Goal: Information Seeking & Learning: Learn about a topic

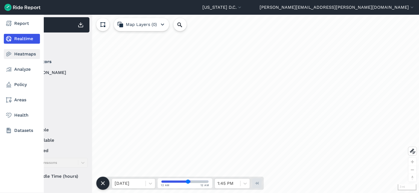
click at [24, 55] on link "Heatmaps" at bounding box center [22, 54] width 36 height 10
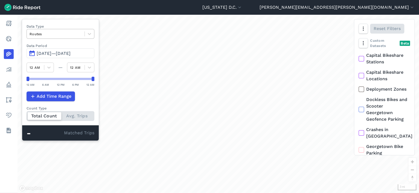
click at [80, 33] on div at bounding box center [56, 34] width 52 height 6
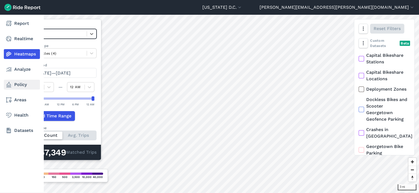
click at [21, 82] on link "Policy" at bounding box center [22, 85] width 36 height 10
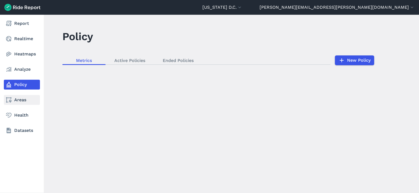
click at [27, 100] on link "Areas" at bounding box center [22, 100] width 36 height 10
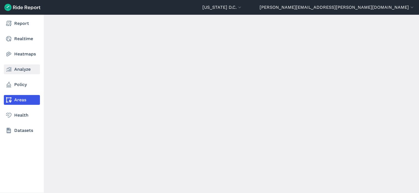
click at [27, 66] on link "Analyze" at bounding box center [22, 70] width 36 height 10
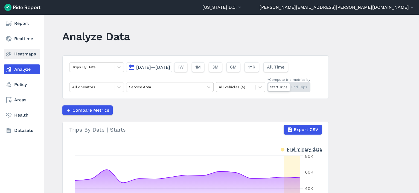
click at [27, 52] on link "Heatmaps" at bounding box center [22, 54] width 36 height 10
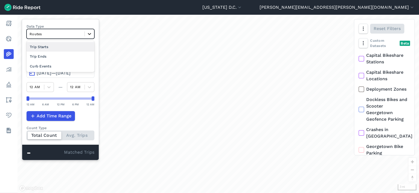
click at [87, 34] on div at bounding box center [89, 33] width 9 height 9
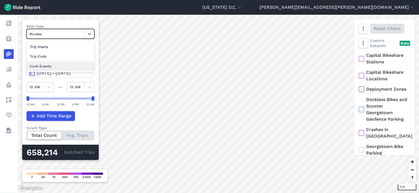
click at [57, 64] on div "Curb Events" at bounding box center [61, 66] width 68 height 10
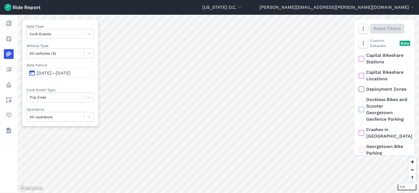
click at [33, 74] on button "[DATE]—[DATE]" at bounding box center [60, 73] width 67 height 10
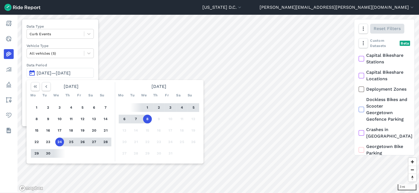
click at [146, 106] on button "1" at bounding box center [147, 107] width 9 height 9
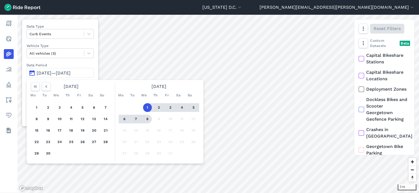
click at [147, 120] on button "8" at bounding box center [147, 119] width 9 height 9
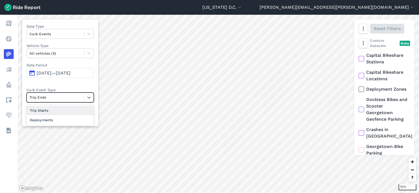
click at [61, 97] on div at bounding box center [56, 97] width 52 height 6
click at [61, 93] on div "Trip Ends" at bounding box center [55, 97] width 57 height 8
click at [68, 117] on div at bounding box center [56, 117] width 52 height 6
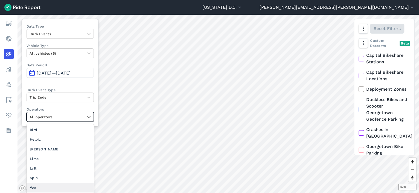
click at [46, 187] on div "Veo" at bounding box center [60, 188] width 67 height 10
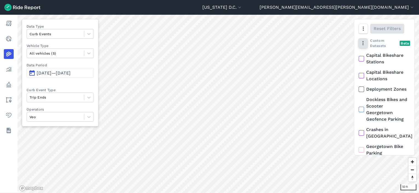
click at [363, 43] on icon "button" at bounding box center [362, 42] width 5 height 5
click at [362, 28] on use "button" at bounding box center [362, 29] width 1 height 4
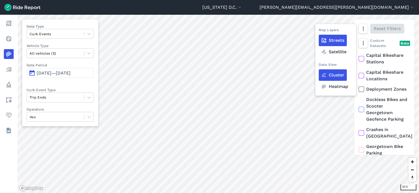
click at [342, 52] on label "Satellite" at bounding box center [333, 51] width 30 height 11
click at [318, 31] on input "Satellite" at bounding box center [318, 29] width 0 height 4
